Goal: Information Seeking & Learning: Learn about a topic

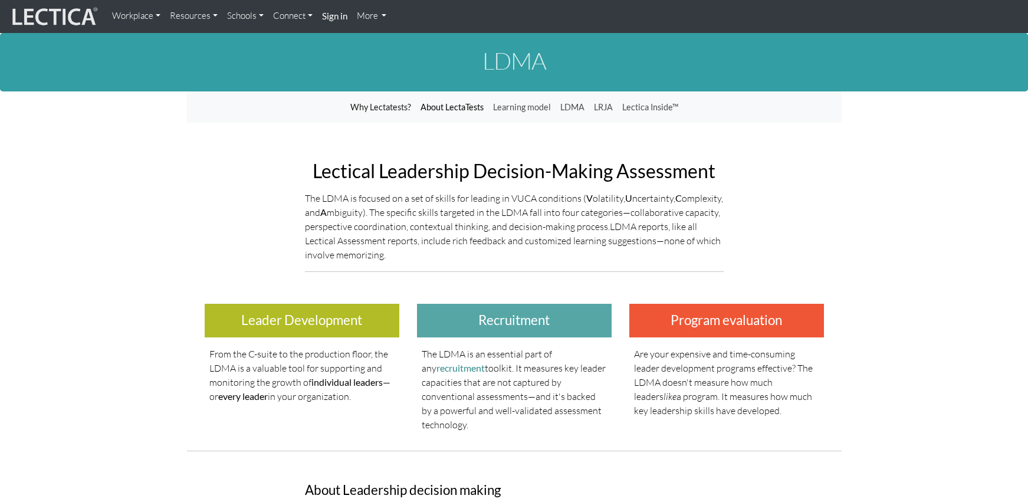
click at [452, 105] on link "About LectaTests" at bounding box center [452, 107] width 73 height 22
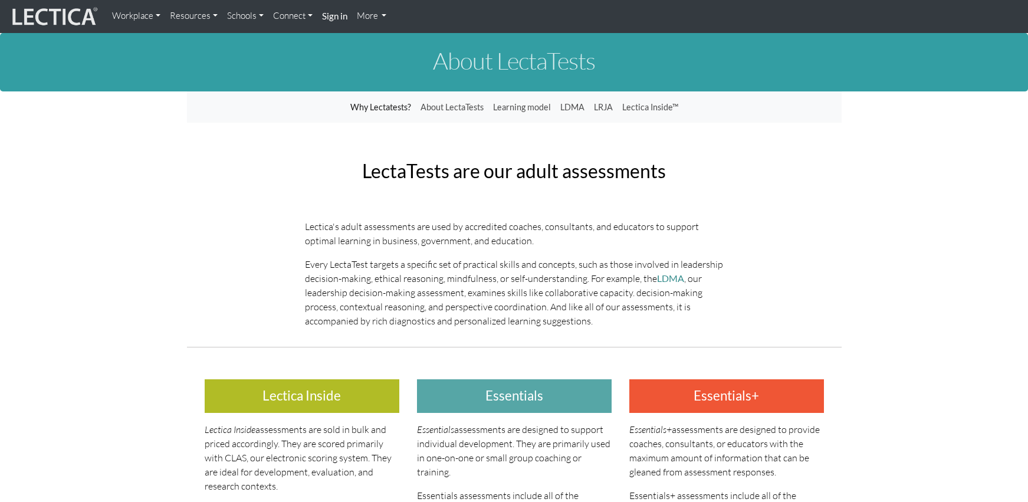
click at [206, 18] on link "Resources" at bounding box center [193, 16] width 57 height 23
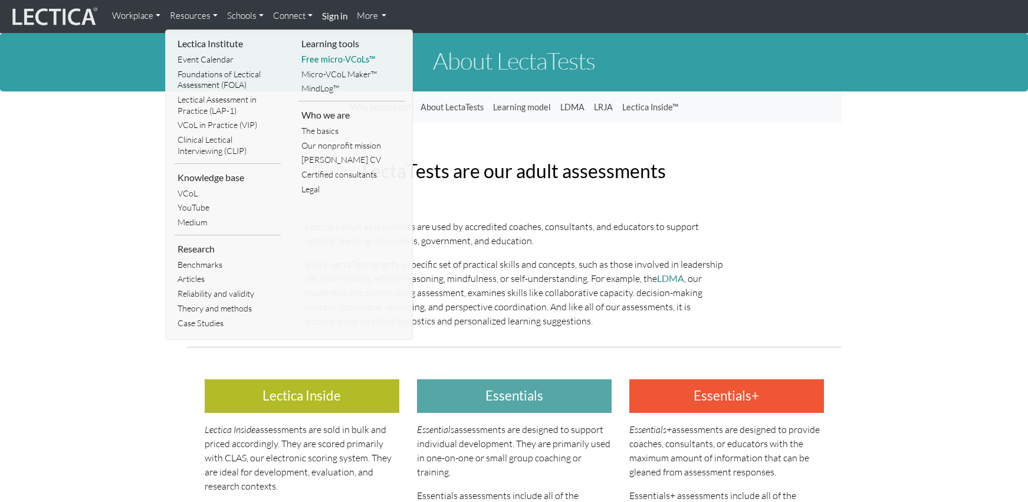
click at [334, 63] on link "Free micro-VCoLs™" at bounding box center [351, 59] width 106 height 15
